Goal: Use online tool/utility: Utilize a website feature to perform a specific function

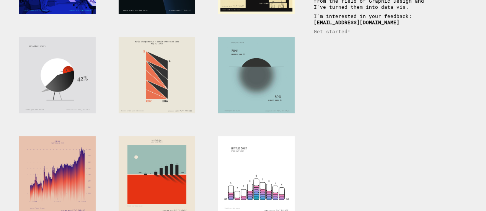
scroll to position [153, 0]
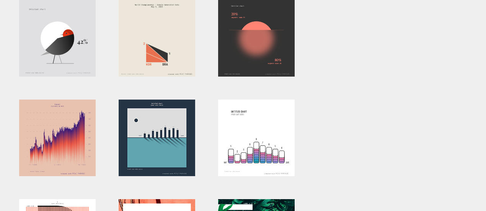
click at [164, 137] on div at bounding box center [157, 138] width 77 height 77
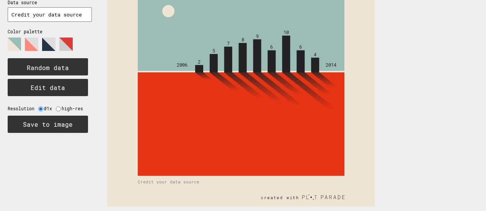
scroll to position [91, 0]
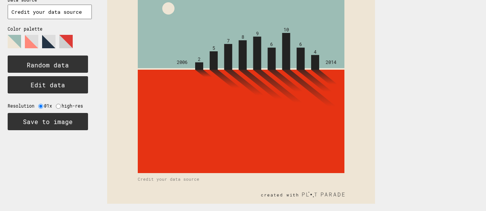
click at [178, 181] on icon "2 5 7 8 9 6 10 6 4 2006 2014 Untitled chart (your unit here) Credit your data s…" at bounding box center [241, 70] width 268 height 268
click at [178, 178] on text "Credit your data source" at bounding box center [169, 179] width 62 height 6
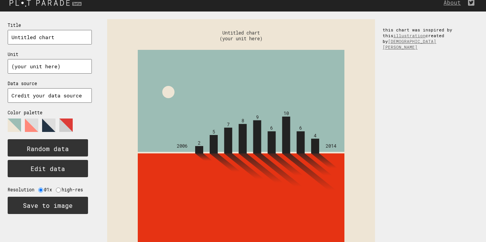
scroll to position [0, 0]
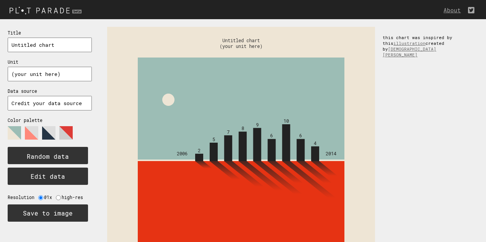
click at [26, 44] on input "Untitled chart" at bounding box center [50, 45] width 84 height 15
drag, startPoint x: 69, startPoint y: 42, endPoint x: 0, endPoint y: 31, distance: 69.9
click at [0, 35] on div "Title Untitled chart Unit (your unit here) Data source Credit your data source …" at bounding box center [50, 125] width 100 height 212
type input "r"
type input "teste"
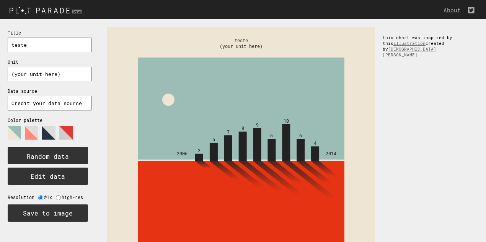
click at [64, 74] on input "(your unit here)" at bounding box center [50, 74] width 84 height 15
drag, startPoint x: 64, startPoint y: 74, endPoint x: 0, endPoint y: 61, distance: 64.8
click at [0, 61] on div "Title teste Unit (your unit here) Data source Credit your data source Color pal…" at bounding box center [50, 125] width 100 height 212
type input "111111111111111M"
click at [72, 126] on polygon at bounding box center [65, 132] width 13 height 13
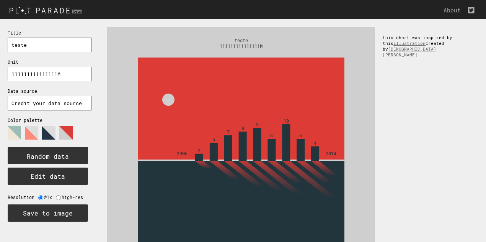
click at [51, 126] on polygon at bounding box center [48, 132] width 13 height 13
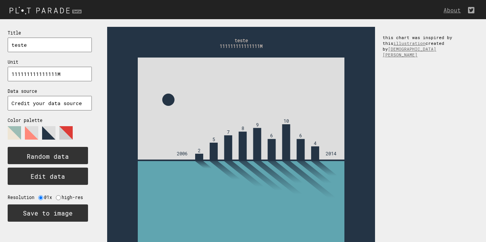
click at [34, 126] on polygon at bounding box center [31, 132] width 13 height 13
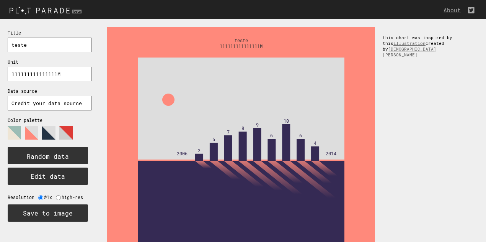
click at [56, 126] on icon at bounding box center [46, 135] width 77 height 19
click at [45, 126] on polygon at bounding box center [48, 132] width 13 height 13
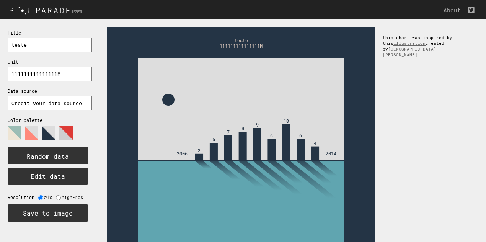
click at [67, 126] on polygon at bounding box center [65, 132] width 13 height 13
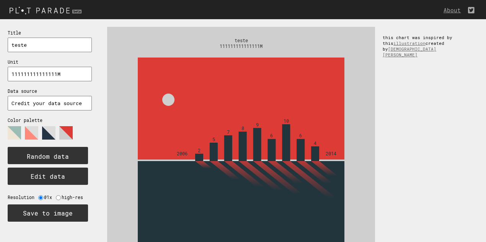
click at [13, 126] on polygon at bounding box center [14, 132] width 13 height 13
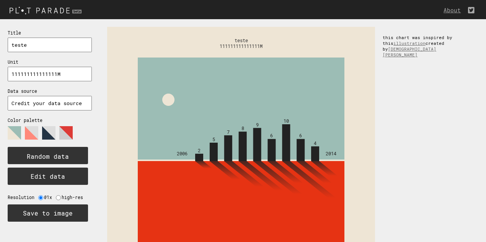
drag, startPoint x: 35, startPoint y: 121, endPoint x: 42, endPoint y: 121, distance: 6.9
click at [35, 126] on polygon at bounding box center [31, 132] width 13 height 13
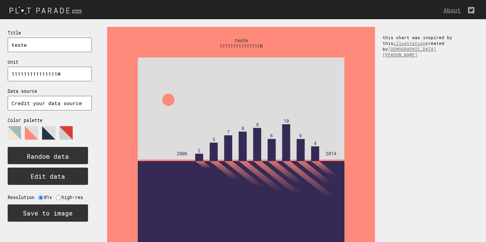
click at [56, 126] on icon at bounding box center [46, 135] width 77 height 19
click at [65, 126] on polygon at bounding box center [65, 132] width 13 height 13
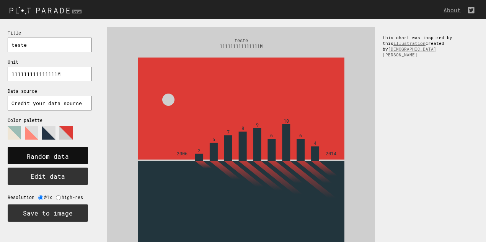
click at [69, 148] on rect at bounding box center [48, 155] width 80 height 17
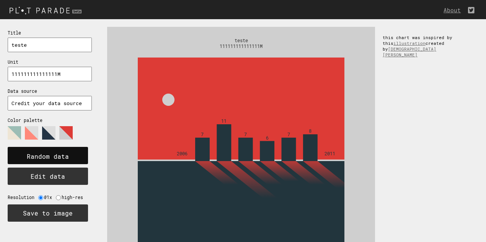
click at [69, 148] on rect at bounding box center [48, 155] width 80 height 17
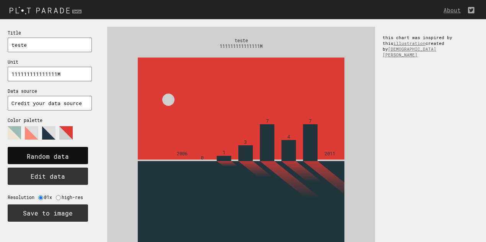
click at [69, 148] on rect at bounding box center [48, 155] width 80 height 17
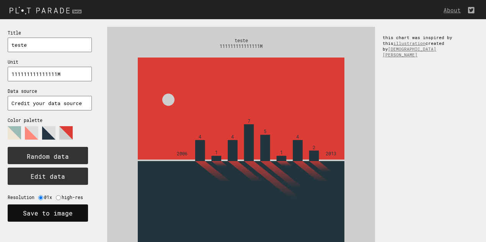
click at [60, 204] on button "Save to image" at bounding box center [48, 212] width 80 height 17
click at [56, 195] on input "radio" at bounding box center [58, 197] width 5 height 5
radio input "true"
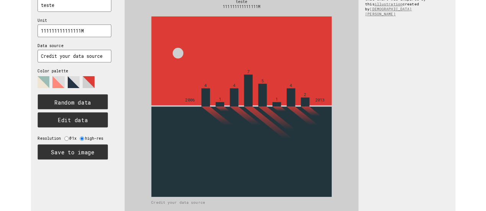
scroll to position [60, 0]
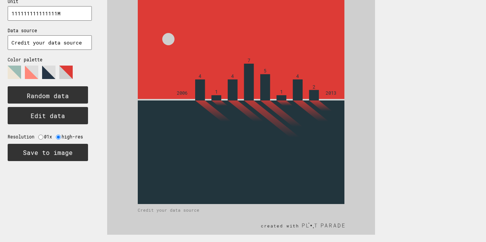
drag, startPoint x: 68, startPoint y: 141, endPoint x: 360, endPoint y: 1, distance: 323.3
click at [69, 144] on button "Save to image" at bounding box center [48, 152] width 80 height 17
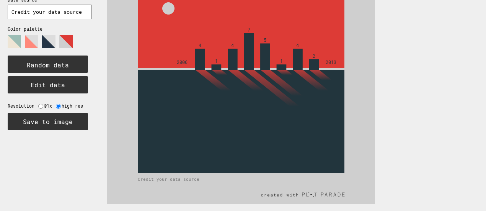
scroll to position [15, 0]
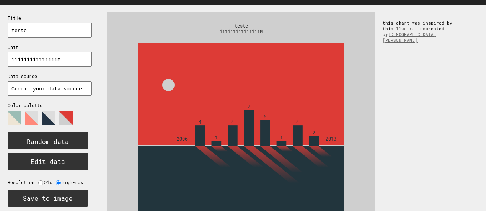
click at [63, 111] on polygon at bounding box center [65, 117] width 13 height 13
click at [53, 111] on polygon at bounding box center [48, 117] width 13 height 13
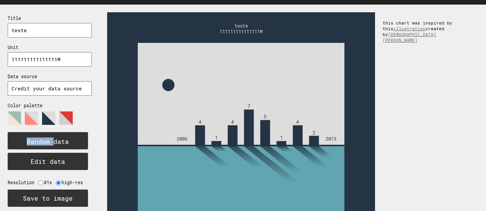
click at [53, 111] on polygon at bounding box center [48, 117] width 13 height 13
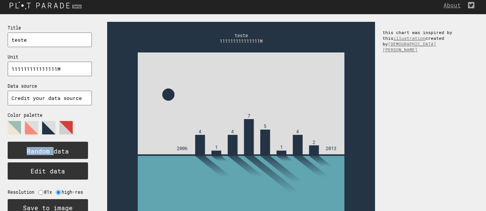
scroll to position [0, 0]
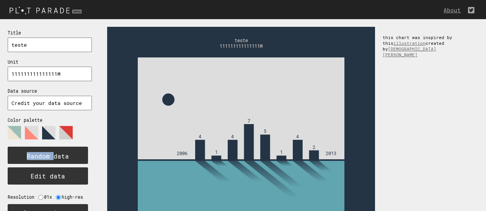
click at [57, 10] on img at bounding box center [46, 10] width 93 height 13
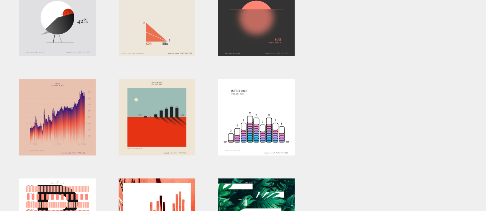
scroll to position [191, 0]
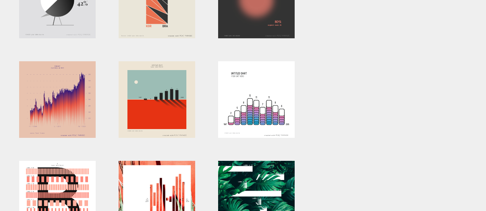
click at [271, 98] on div at bounding box center [256, 99] width 77 height 77
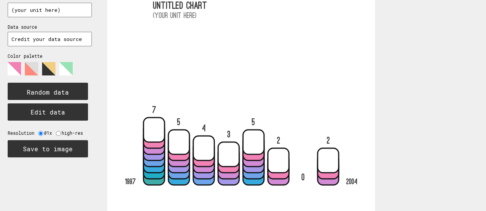
scroll to position [53, 0]
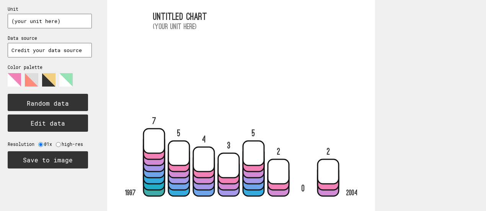
click at [46, 73] on polygon at bounding box center [48, 79] width 13 height 13
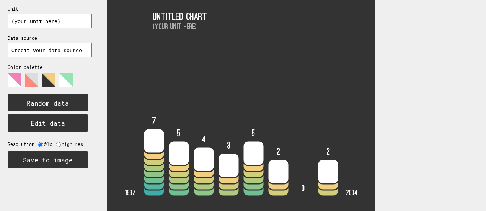
click at [57, 73] on icon at bounding box center [46, 82] width 77 height 19
click at [63, 73] on polygon at bounding box center [65, 79] width 13 height 13
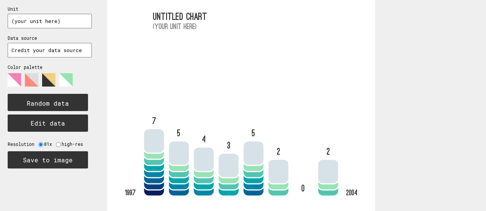
click at [27, 73] on polygon at bounding box center [31, 79] width 13 height 13
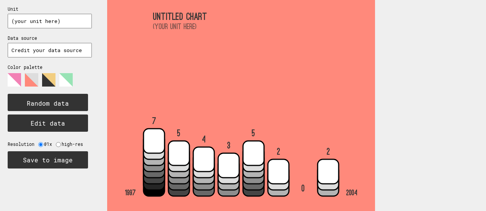
click at [20, 73] on polygon at bounding box center [14, 79] width 13 height 13
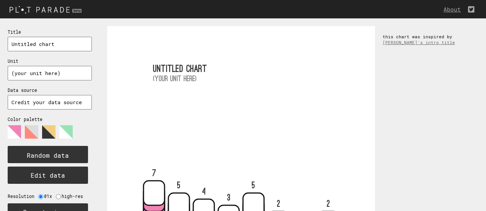
scroll to position [0, 0]
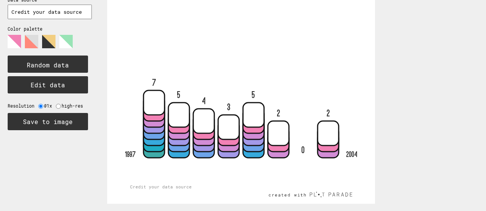
click at [32, 35] on polygon at bounding box center [31, 41] width 13 height 13
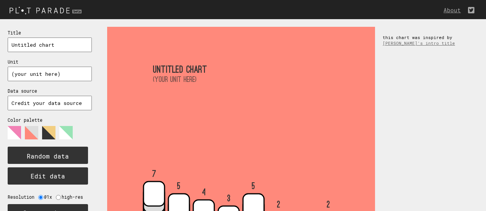
click at [34, 14] on img at bounding box center [46, 10] width 93 height 13
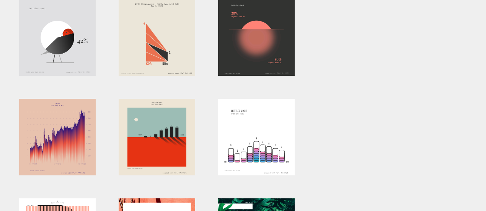
scroll to position [153, 0]
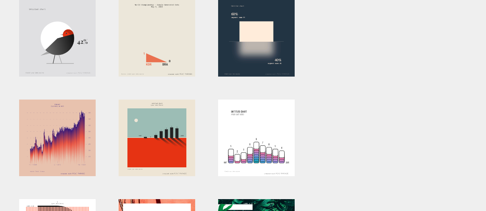
click at [261, 55] on div at bounding box center [256, 38] width 77 height 77
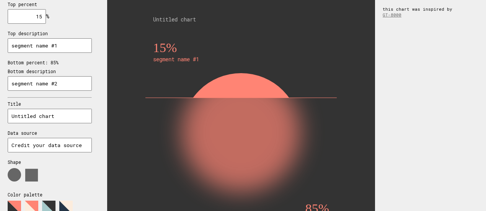
scroll to position [38, 0]
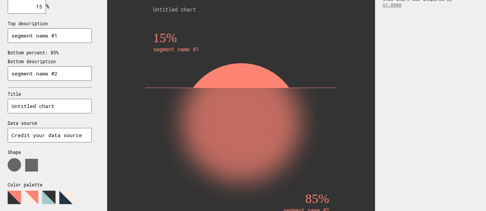
click at [179, 49] on text "segment name #1" at bounding box center [176, 49] width 46 height 7
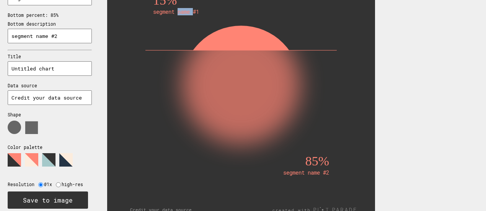
scroll to position [91, 0]
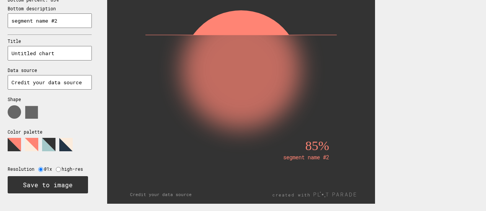
click at [54, 138] on polygon at bounding box center [48, 144] width 13 height 13
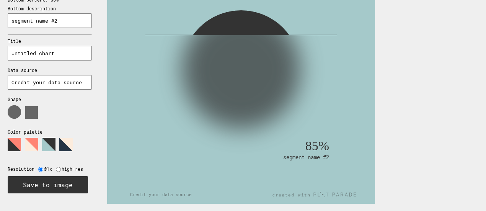
click at [68, 138] on polygon at bounding box center [65, 144] width 13 height 13
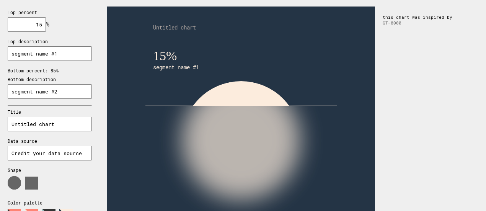
scroll to position [0, 0]
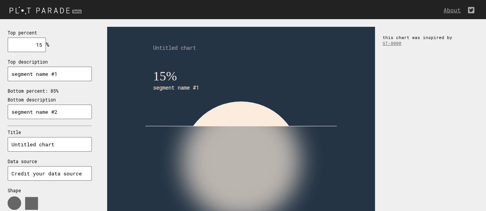
click at [46, 7] on img at bounding box center [46, 10] width 93 height 13
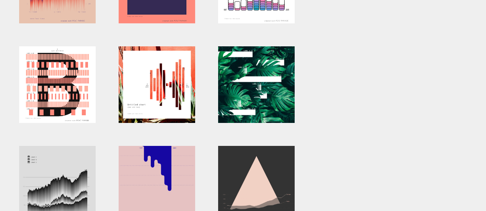
scroll to position [306, 0]
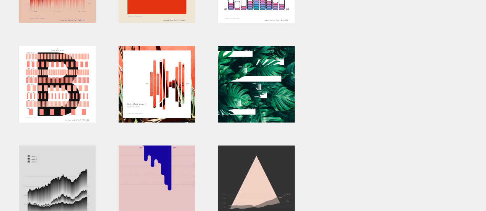
click at [164, 91] on div at bounding box center [157, 84] width 77 height 77
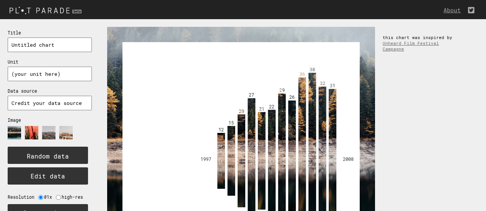
click at [26, 126] on image at bounding box center [31, 132] width 13 height 13
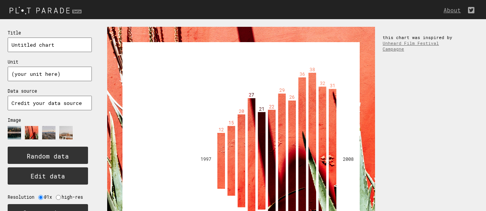
click at [58, 126] on icon at bounding box center [46, 135] width 77 height 19
click at [54, 126] on image at bounding box center [48, 132] width 13 height 13
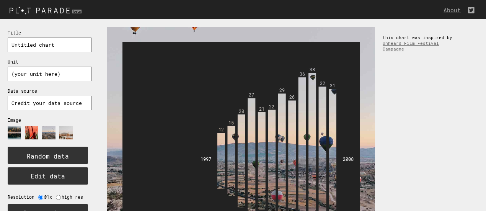
click at [65, 126] on image at bounding box center [65, 132] width 13 height 13
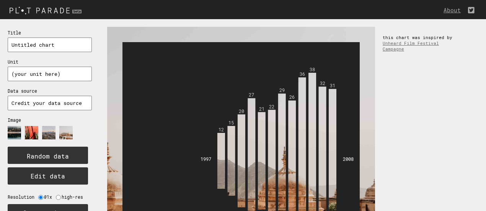
click at [56, 126] on icon at bounding box center [46, 135] width 77 height 19
click at [72, 126] on image at bounding box center [65, 132] width 13 height 13
click at [52, 126] on image at bounding box center [48, 132] width 13 height 13
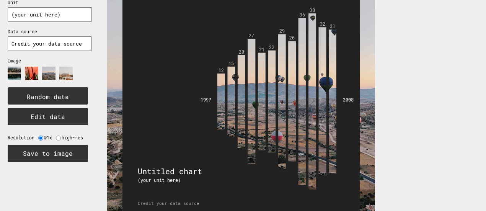
click at [199, 68] on rect at bounding box center [241, 101] width 237 height 237
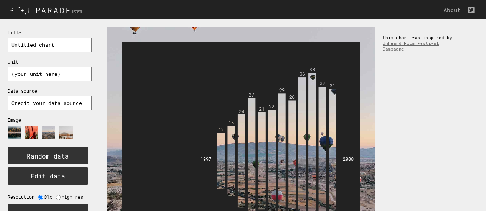
click at [75, 126] on icon at bounding box center [46, 135] width 77 height 19
click at [51, 126] on image at bounding box center [48, 132] width 13 height 13
click at [63, 126] on image at bounding box center [65, 132] width 13 height 13
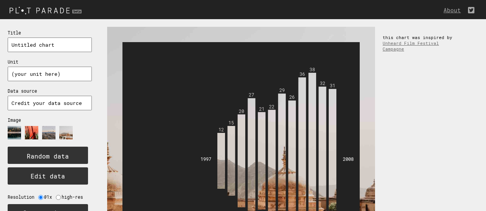
click at [46, 126] on image at bounding box center [48, 132] width 13 height 13
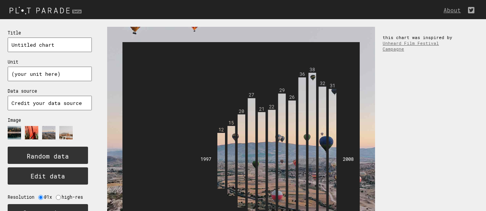
click at [37, 126] on image at bounding box center [31, 132] width 13 height 13
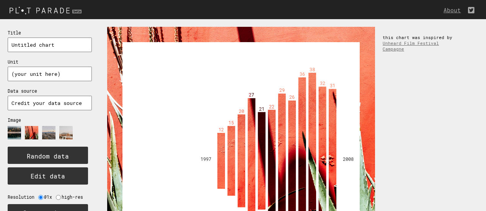
click at [23, 126] on icon at bounding box center [46, 135] width 77 height 19
click at [35, 126] on image at bounding box center [31, 132] width 13 height 13
click at [47, 126] on image at bounding box center [48, 132] width 13 height 13
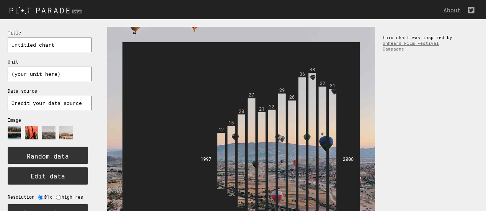
click at [65, 126] on image at bounding box center [65, 132] width 13 height 13
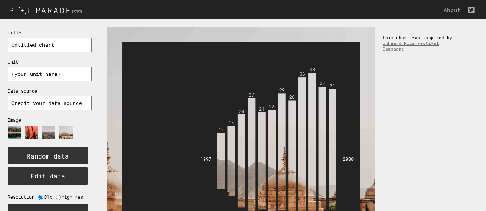
click at [51, 126] on image at bounding box center [48, 132] width 13 height 13
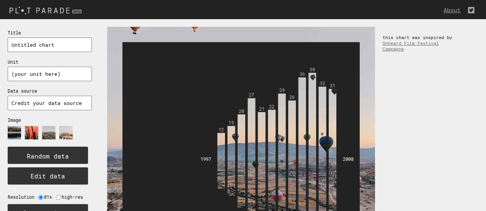
click at [22, 126] on icon at bounding box center [46, 135] width 77 height 19
click at [15, 126] on image at bounding box center [14, 132] width 13 height 13
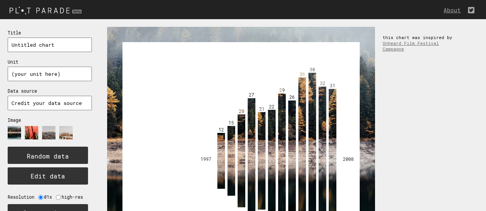
click at [41, 126] on icon at bounding box center [46, 135] width 77 height 19
click at [32, 126] on image at bounding box center [31, 132] width 13 height 13
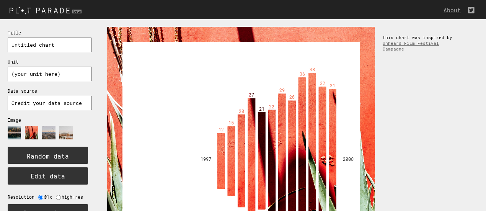
drag, startPoint x: 354, startPoint y: 99, endPoint x: 358, endPoint y: 98, distance: 4.7
click at [358, 99] on rect at bounding box center [241, 160] width 237 height 237
